Goal: Task Accomplishment & Management: Complete application form

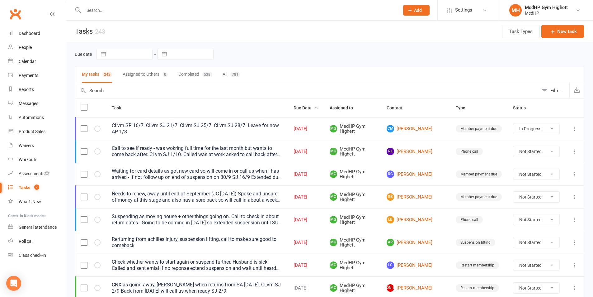
select select "started"
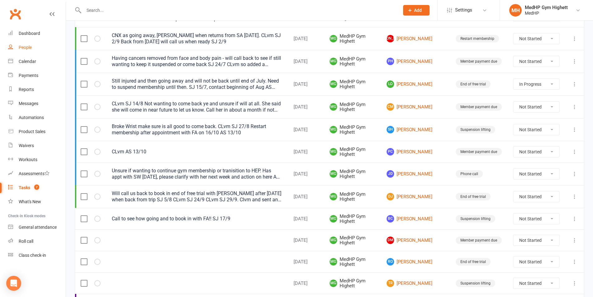
click at [36, 45] on link "People" at bounding box center [37, 47] width 58 height 14
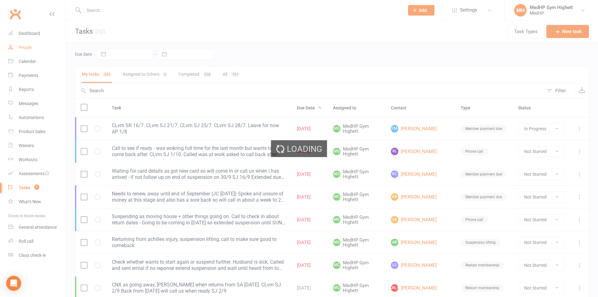
select select "100"
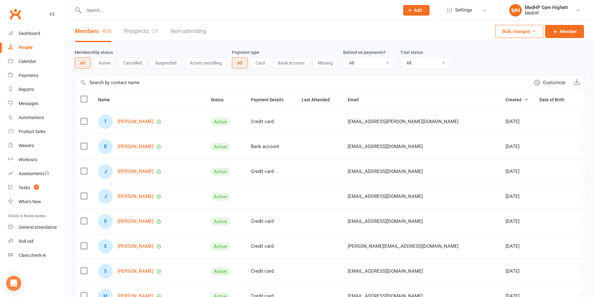
click at [155, 6] on input "text" at bounding box center [238, 10] width 313 height 9
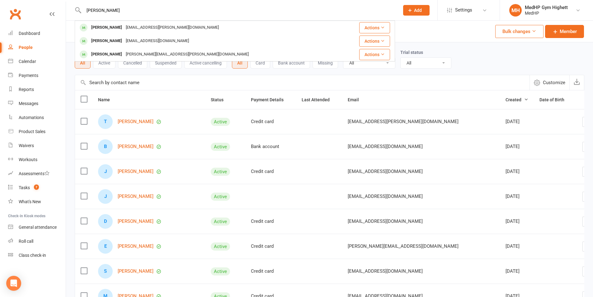
type input "[PERSON_NAME]"
drag, startPoint x: 111, startPoint y: 13, endPoint x: 86, endPoint y: 8, distance: 25.2
click at [86, 8] on input "[PERSON_NAME]" at bounding box center [238, 10] width 313 height 9
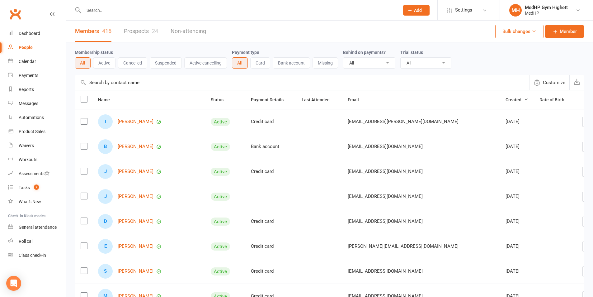
paste input "Patient name:[PERSON_NAME]"
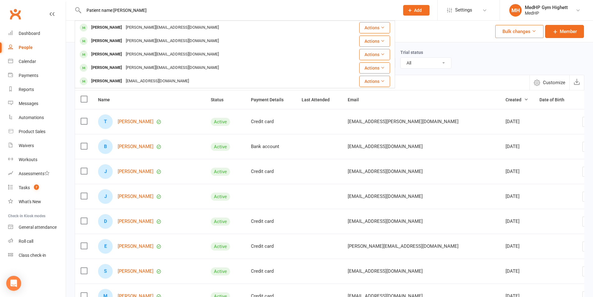
click at [113, 8] on input "Patient name:[PERSON_NAME]" at bounding box center [238, 10] width 313 height 9
drag, startPoint x: 113, startPoint y: 8, endPoint x: 86, endPoint y: 10, distance: 27.4
click at [86, 10] on input "Patient name:[PERSON_NAME]" at bounding box center [238, 10] width 313 height 9
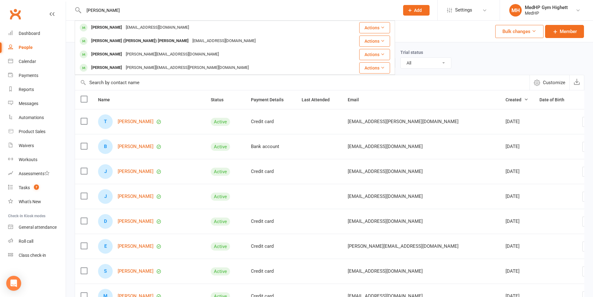
type input "[PERSON_NAME]"
click at [438, 34] on div "Members 416 Prospects 24 Non-attending Bulk changes Member" at bounding box center [329, 32] width 527 height 22
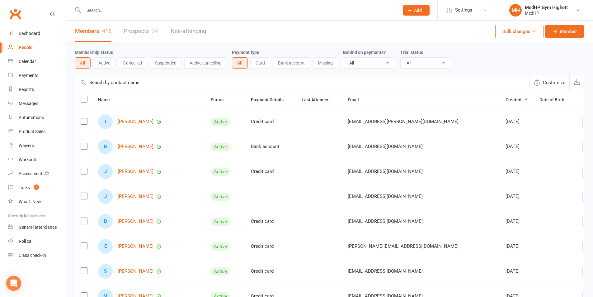
click at [205, 10] on input "text" at bounding box center [238, 10] width 313 height 9
paste input "Patient name:[PERSON_NAME]"
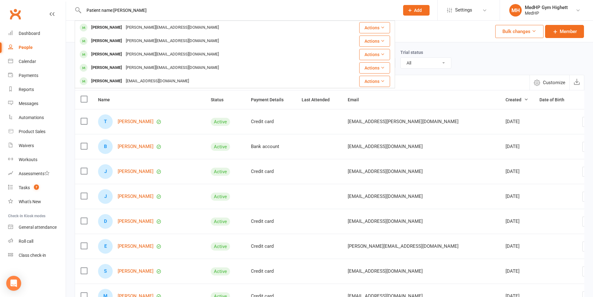
click at [114, 12] on input "Patient name:[PERSON_NAME]" at bounding box center [238, 10] width 313 height 9
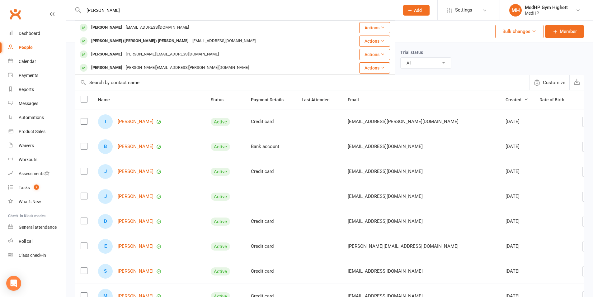
type input "[PERSON_NAME]"
click at [417, 6] on button "Add" at bounding box center [416, 10] width 26 height 11
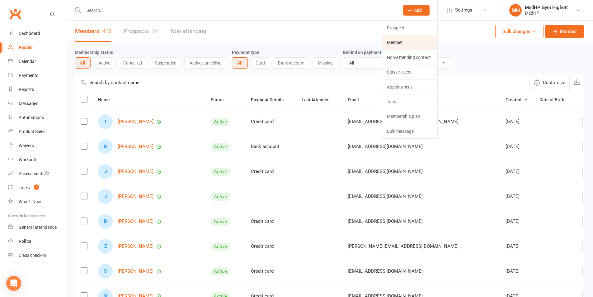
click at [400, 38] on link "Member" at bounding box center [409, 42] width 55 height 14
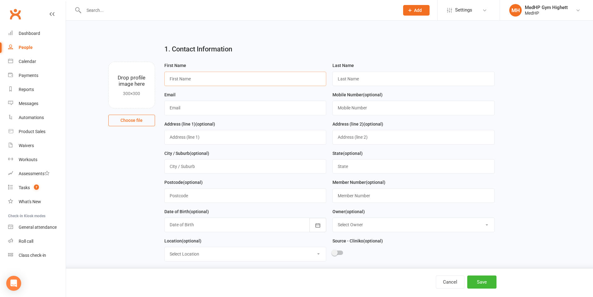
click at [207, 77] on input "text" at bounding box center [245, 79] width 162 height 14
paste input "Patient name:[PERSON_NAME]"
drag, startPoint x: 196, startPoint y: 79, endPoint x: 164, endPoint y: 81, distance: 32.2
click at [164, 81] on input "Patient name:[PERSON_NAME]" at bounding box center [245, 79] width 162 height 14
drag, startPoint x: 198, startPoint y: 79, endPoint x: 183, endPoint y: 81, distance: 14.7
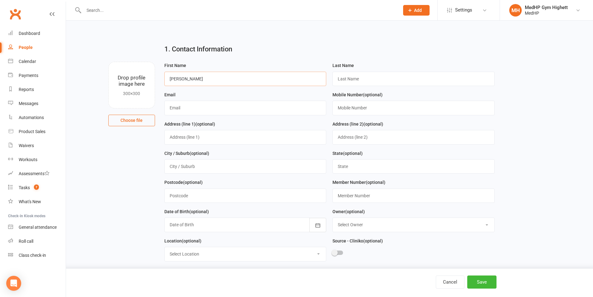
click at [183, 81] on input "[PERSON_NAME]" at bounding box center [245, 79] width 162 height 14
type input "[PERSON_NAME]"
click at [394, 79] on input "text" at bounding box center [414, 79] width 162 height 14
paste input "[PERSON_NAME]"
type input "[PERSON_NAME]"
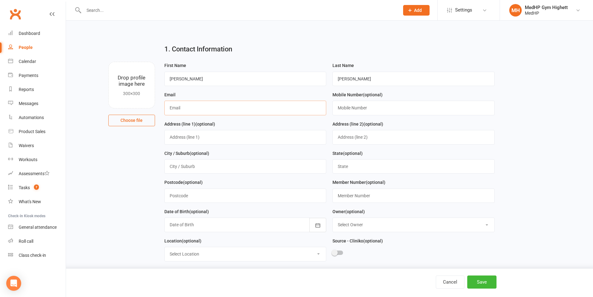
click at [190, 111] on input "text" at bounding box center [245, 108] width 162 height 14
paste input "[EMAIL_ADDRESS][DOMAIN_NAME]"
click at [171, 109] on input "[EMAIL_ADDRESS][DOMAIN_NAME]" at bounding box center [245, 108] width 162 height 14
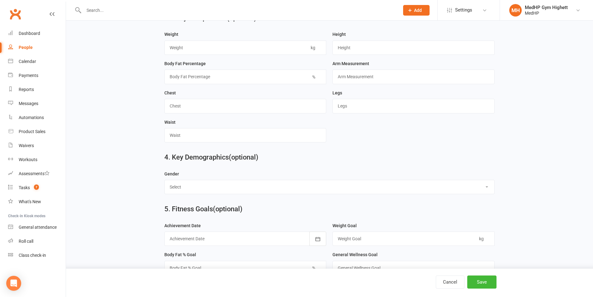
scroll to position [540, 0]
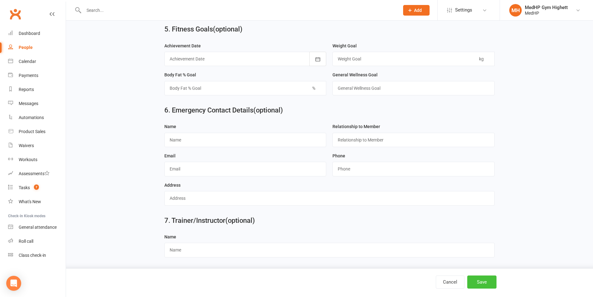
type input "[EMAIL_ADDRESS][DOMAIN_NAME]"
click at [486, 283] on button "Save" at bounding box center [482, 281] width 29 height 13
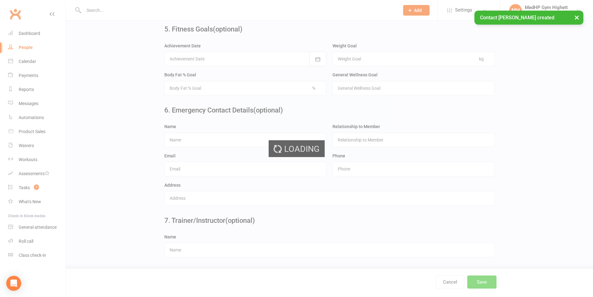
scroll to position [0, 0]
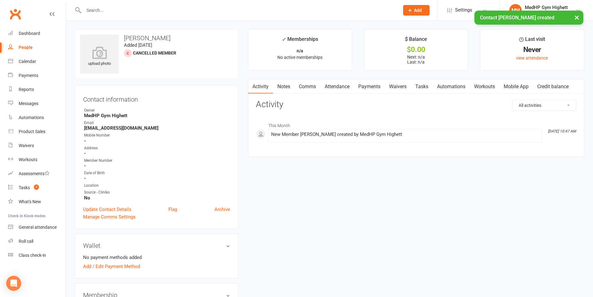
scroll to position [156, 0]
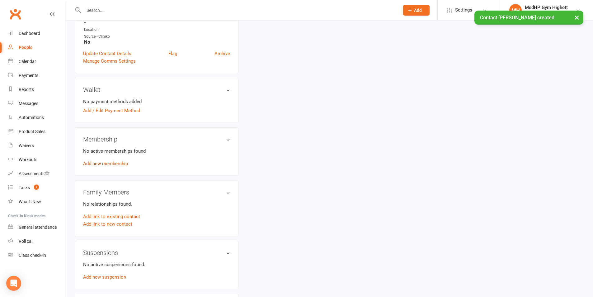
click at [113, 162] on link "Add new membership" at bounding box center [105, 164] width 45 height 6
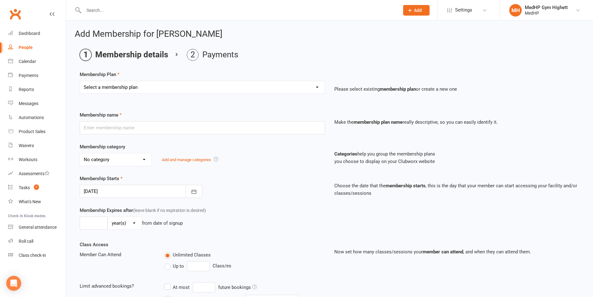
click at [130, 93] on div "Select a membership plan Create new Membership Plan Gym Only - Direct Debit Gym…" at bounding box center [202, 87] width 245 height 13
click at [132, 88] on select "Select a membership plan Create new Membership Plan Gym Only - Direct Debit Gym…" at bounding box center [202, 87] width 245 height 12
select select "4"
click at [80, 81] on select "Select a membership plan Create new Membership Plan Gym Only - Direct Debit Gym…" at bounding box center [202, 87] width 245 height 12
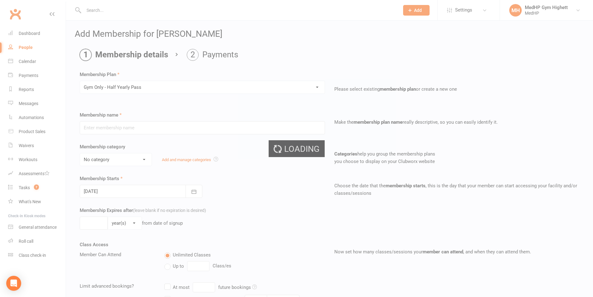
type input "Gym Only - Half Yearly Pass"
select select "7"
type input "0"
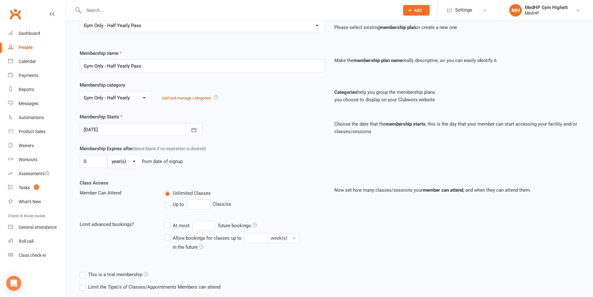
scroll to position [62, 0]
click at [88, 159] on input "0" at bounding box center [94, 160] width 28 height 13
click at [114, 158] on select "day(s) week(s) month(s) year(s)" at bounding box center [125, 161] width 34 height 12
select select "2"
click at [108, 155] on select "day(s) week(s) month(s) year(s)" at bounding box center [125, 161] width 34 height 12
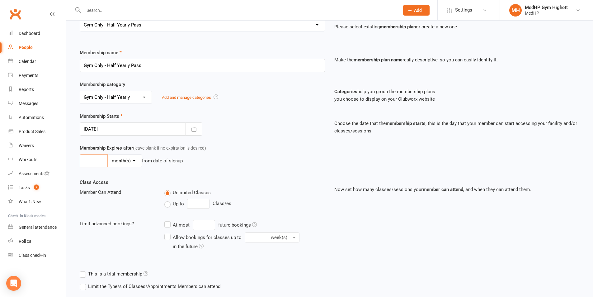
click at [97, 160] on input "number" at bounding box center [94, 160] width 28 height 13
type input "6"
click at [233, 143] on div "Membership Starts [DATE] [DATE] Sun Mon Tue Wed Thu Fri Sat 40 28 29 30 01 02 0…" at bounding box center [329, 128] width 509 height 32
click at [166, 203] on label "Up to" at bounding box center [174, 203] width 20 height 7
click at [166, 200] on input "Up to" at bounding box center [166, 200] width 4 height 0
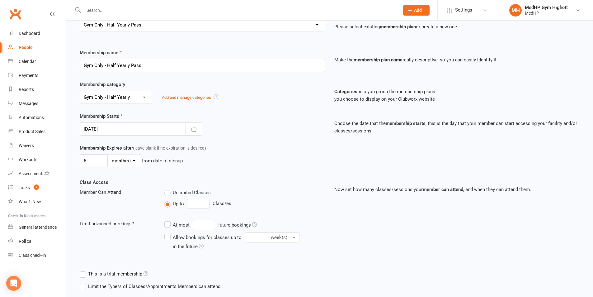
type input "0"
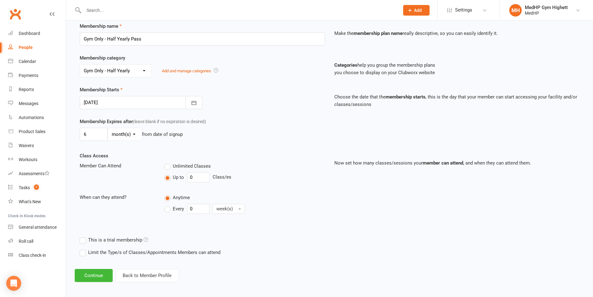
scroll to position [92, 0]
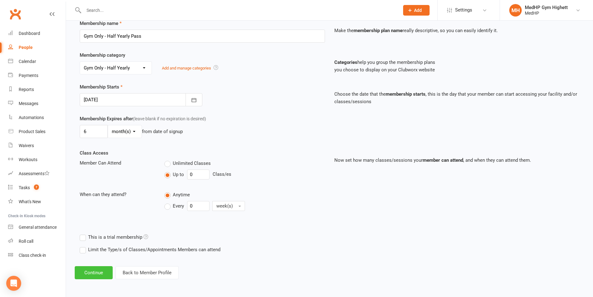
click at [102, 272] on button "Continue" at bounding box center [94, 272] width 38 height 13
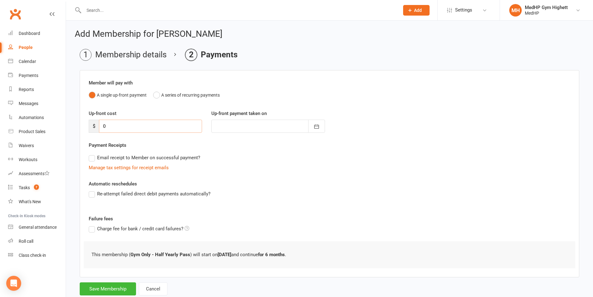
click at [116, 124] on input "0" at bounding box center [150, 126] width 103 height 13
type input "8"
type input "[DATE]"
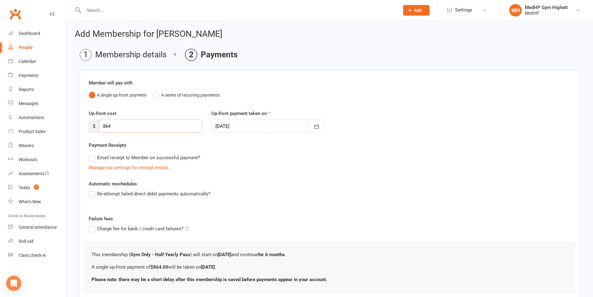
type input "864"
click at [275, 183] on div "Automatic reschedules Re-attempt failed direct debit payments automatically?" at bounding box center [330, 193] width 482 height 26
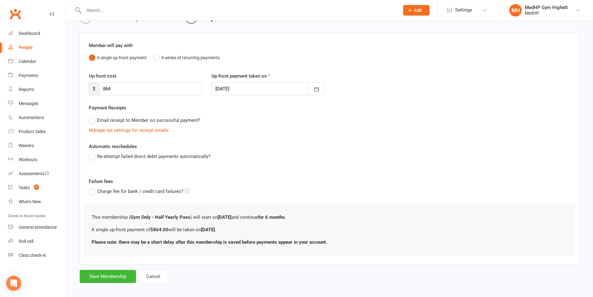
scroll to position [42, 0]
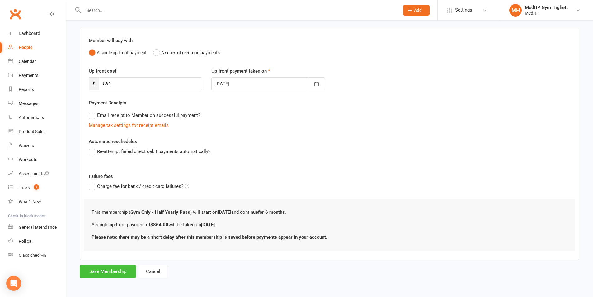
click at [117, 271] on button "Save Membership" at bounding box center [108, 271] width 56 height 13
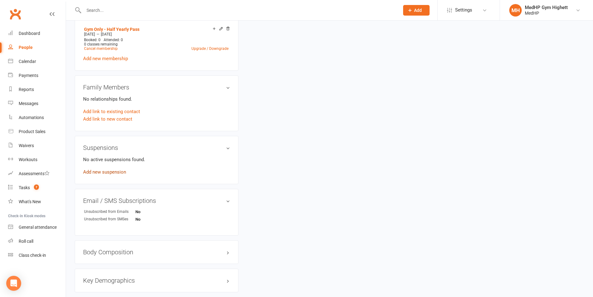
scroll to position [280, 0]
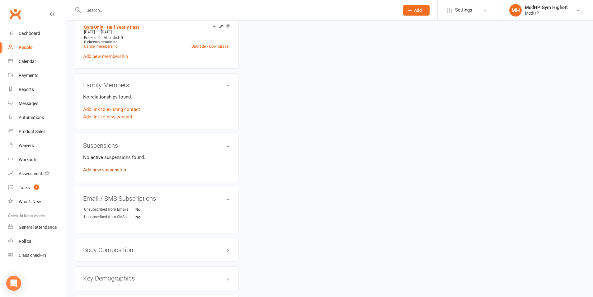
click at [102, 168] on link "Add new suspension" at bounding box center [104, 170] width 43 height 6
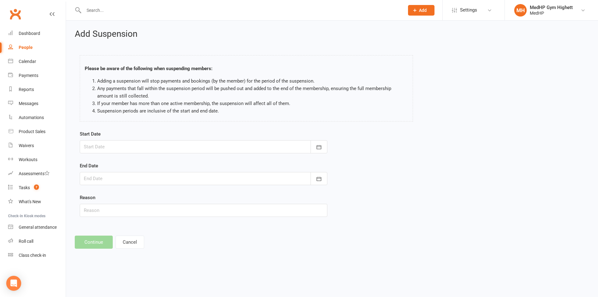
click at [128, 146] on div at bounding box center [204, 146] width 248 height 13
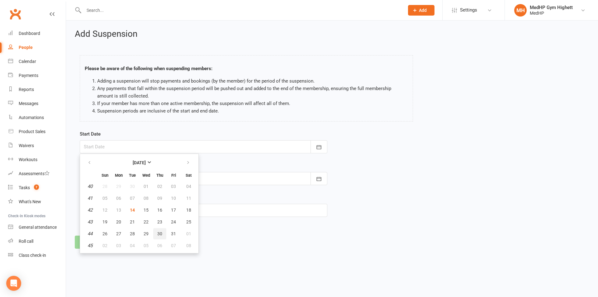
click at [159, 234] on span "30" at bounding box center [159, 233] width 5 height 5
type input "[DATE]"
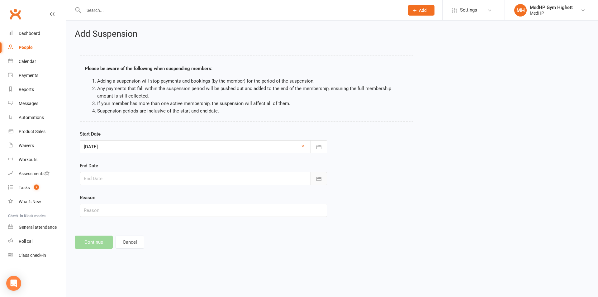
click at [316, 179] on icon "button" at bounding box center [319, 179] width 6 height 6
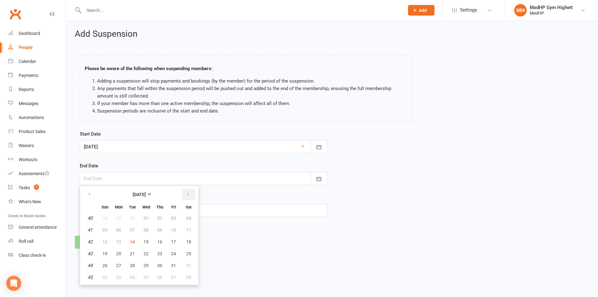
click at [192, 193] on button "button" at bounding box center [188, 194] width 13 height 11
click at [161, 243] on span "13" at bounding box center [159, 241] width 5 height 5
type input "[DATE]"
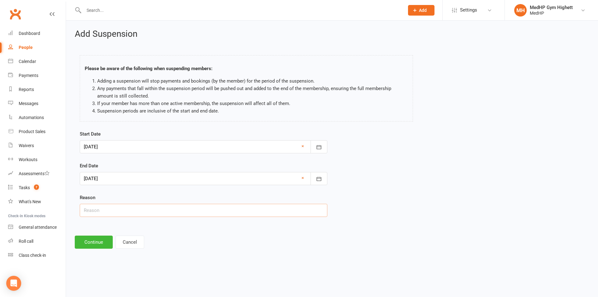
click at [127, 208] on input "text" at bounding box center [204, 210] width 248 height 13
type input "Away"
click at [199, 236] on footer "Continue Cancel" at bounding box center [332, 242] width 515 height 13
click at [96, 237] on button "Continue" at bounding box center [94, 242] width 38 height 13
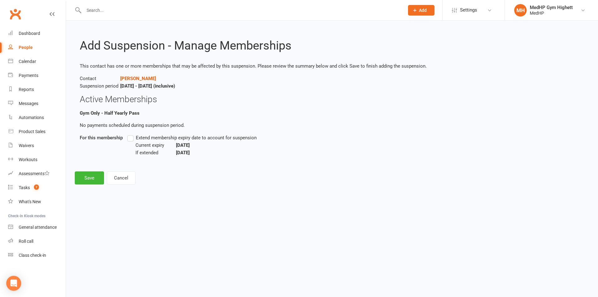
click at [130, 136] on label "Extend membership expiry date to account for suspension" at bounding box center [191, 137] width 129 height 7
click at [130, 134] on input "Extend membership expiry date to account for suspension" at bounding box center [129, 134] width 4 height 0
click at [94, 180] on button "Save" at bounding box center [89, 177] width 29 height 13
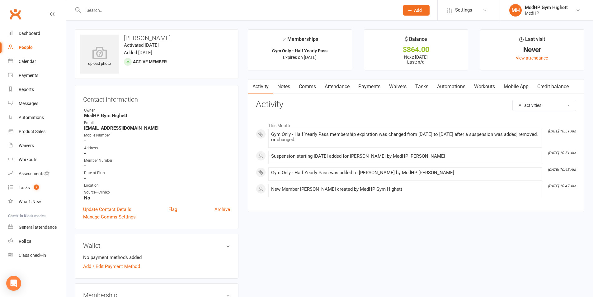
click at [420, 89] on link "Tasks" at bounding box center [422, 86] width 22 height 14
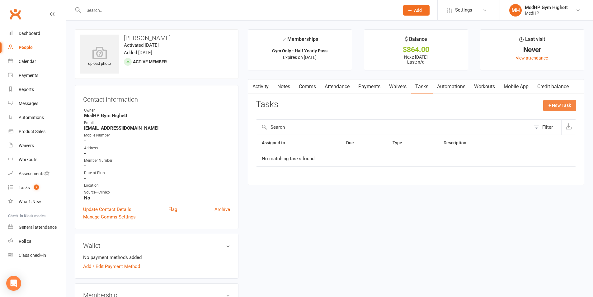
click at [549, 104] on button "+ New Task" at bounding box center [560, 105] width 33 height 11
select select "46188"
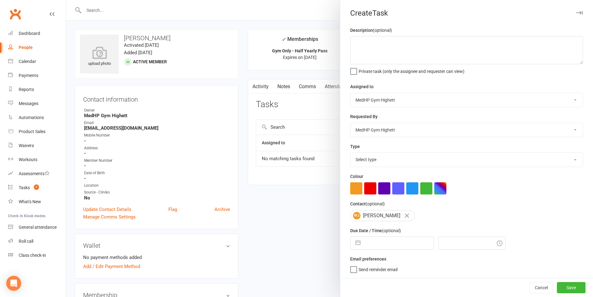
click at [379, 166] on select "Select type 10 class pack finished 6 week program review 6 week review 8 week c…" at bounding box center [467, 160] width 232 height 14
select select "25832"
click at [351, 154] on select "Select type 10 class pack finished 6 week program review 6 week review 8 week c…" at bounding box center [467, 160] width 232 height 14
click at [392, 238] on input "text" at bounding box center [399, 243] width 70 height 12
select select "8"
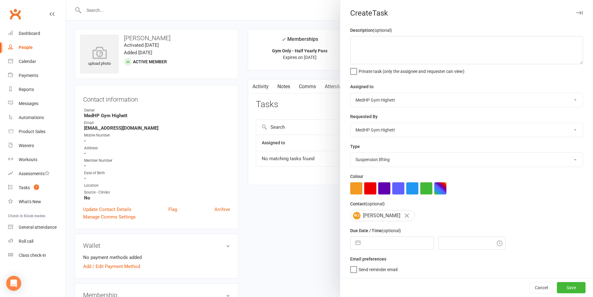
select select "2025"
select select "9"
select select "2025"
select select "10"
select select "2025"
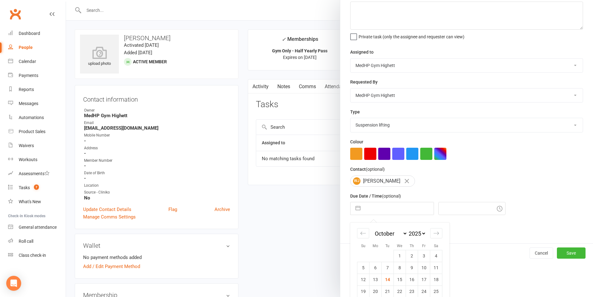
scroll to position [56, 0]
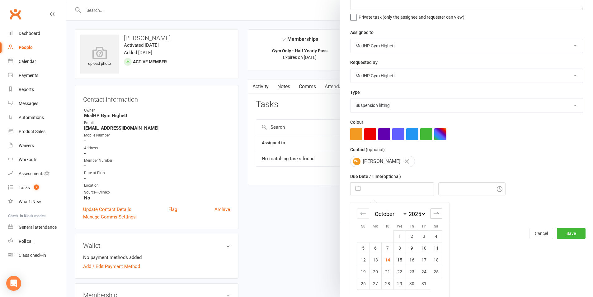
click at [433, 208] on div "Move forward to switch to the next month." at bounding box center [437, 213] width 12 height 10
select select "11"
select select "2025"
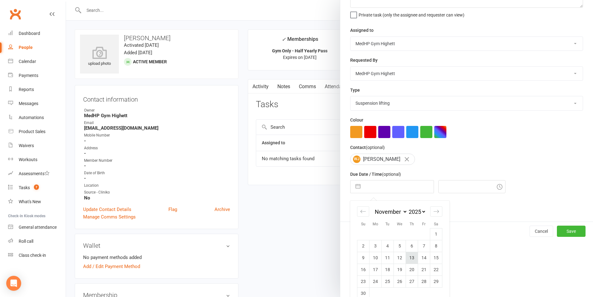
click at [413, 263] on td "13" at bounding box center [412, 258] width 12 height 12
type input "[DATE]"
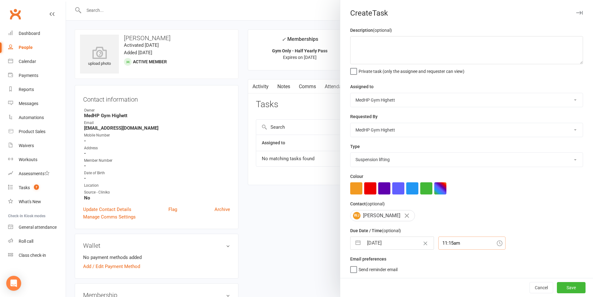
click at [451, 242] on div "11:15am" at bounding box center [472, 242] width 67 height 13
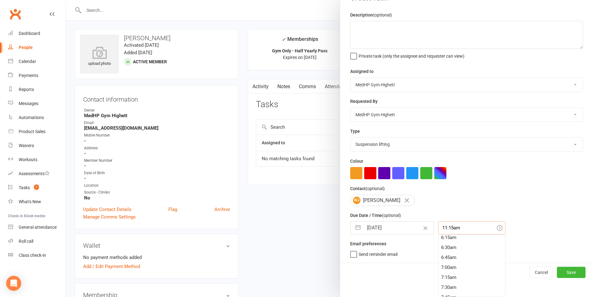
scroll to position [314, 0]
click at [444, 245] on div "8:00am" at bounding box center [472, 245] width 67 height 10
type input "8:00am"
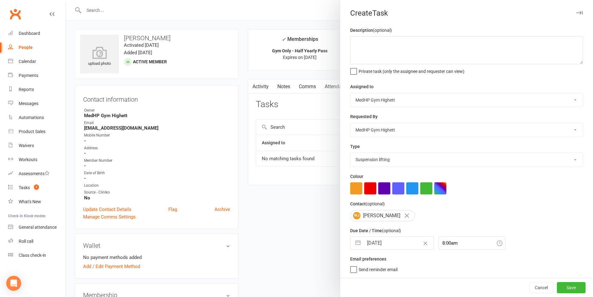
click at [557, 280] on div "Cancel Save" at bounding box center [466, 287] width 253 height 19
click at [560, 286] on button "Save" at bounding box center [571, 287] width 29 height 11
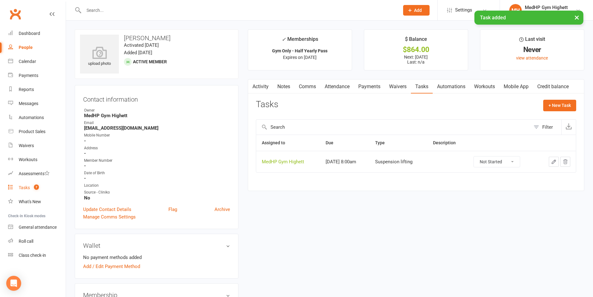
click at [49, 187] on link "Tasks 7" at bounding box center [37, 188] width 58 height 14
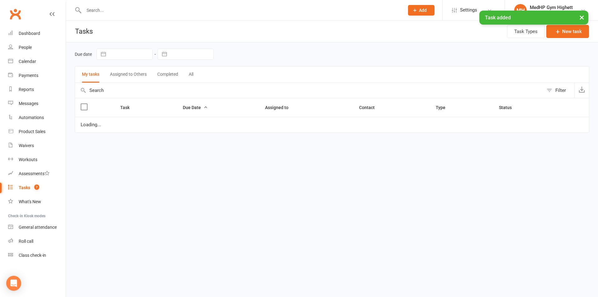
select select "started"
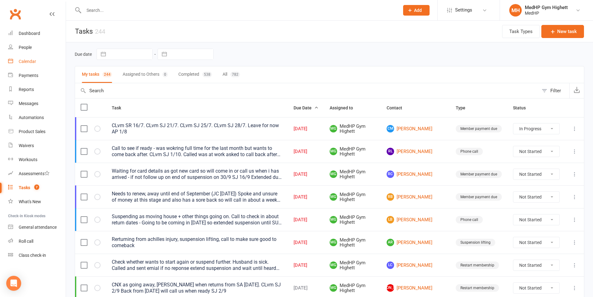
click at [37, 65] on link "Calendar" at bounding box center [37, 62] width 58 height 14
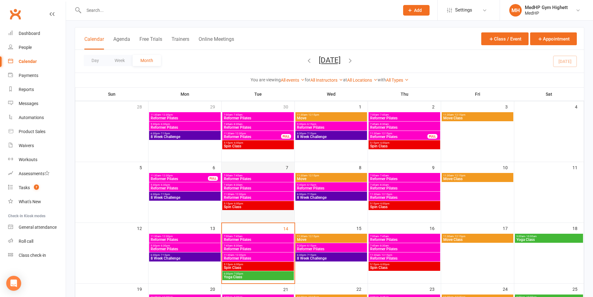
scroll to position [62, 0]
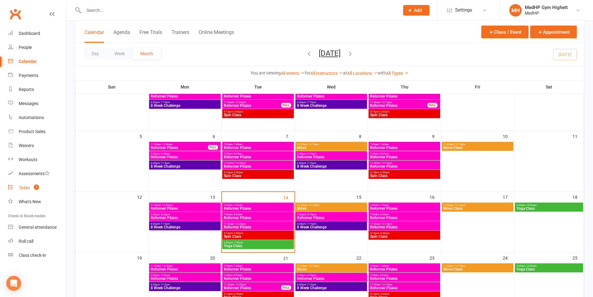
click at [30, 183] on link "Tasks 7" at bounding box center [37, 188] width 58 height 14
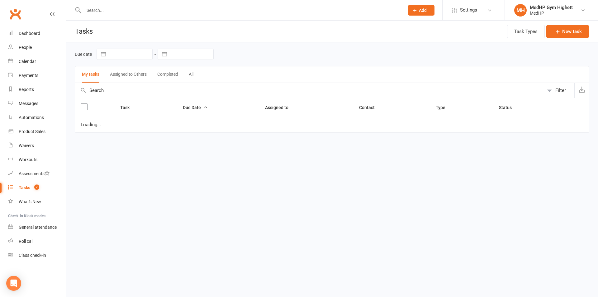
select select "started"
